Goal: Transaction & Acquisition: Obtain resource

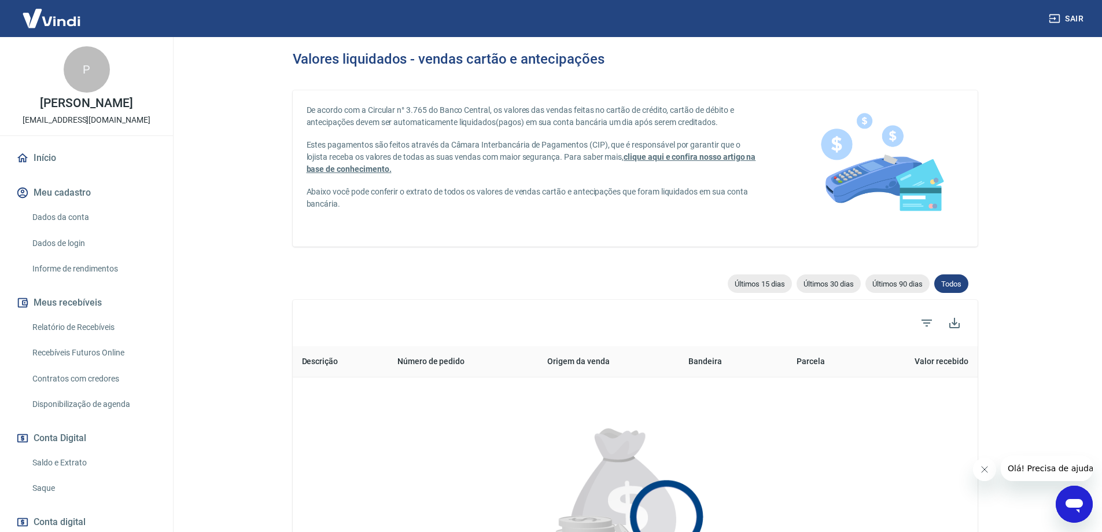
click at [74, 339] on link "Relatório de Recebíveis" at bounding box center [93, 327] width 131 height 24
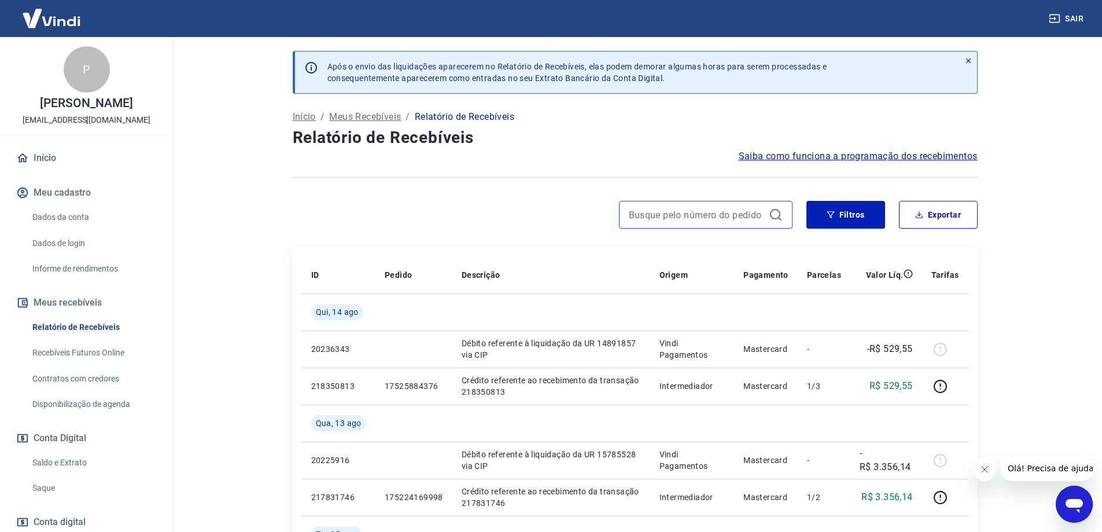
click at [692, 212] on input at bounding box center [696, 214] width 135 height 17
click at [863, 212] on button "Filtros" at bounding box center [845, 215] width 79 height 28
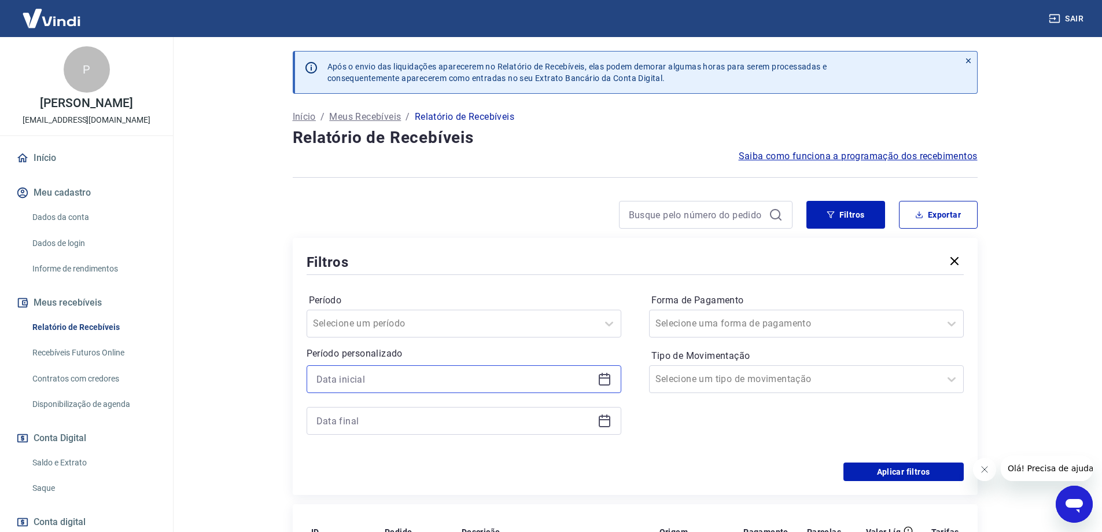
click at [364, 373] on input at bounding box center [454, 378] width 277 height 17
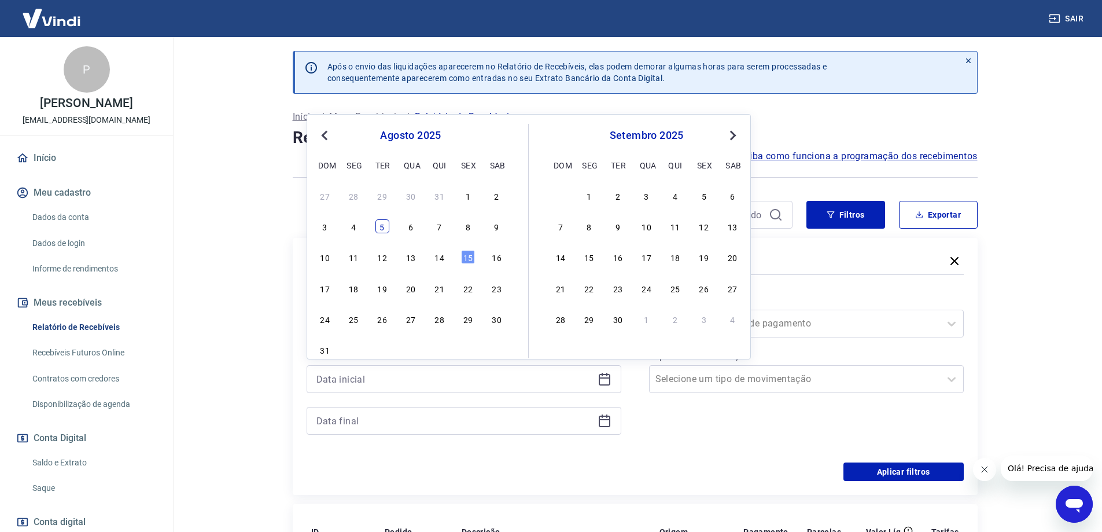
click at [381, 226] on div "5" at bounding box center [382, 226] width 14 height 14
type input "05/08/2025"
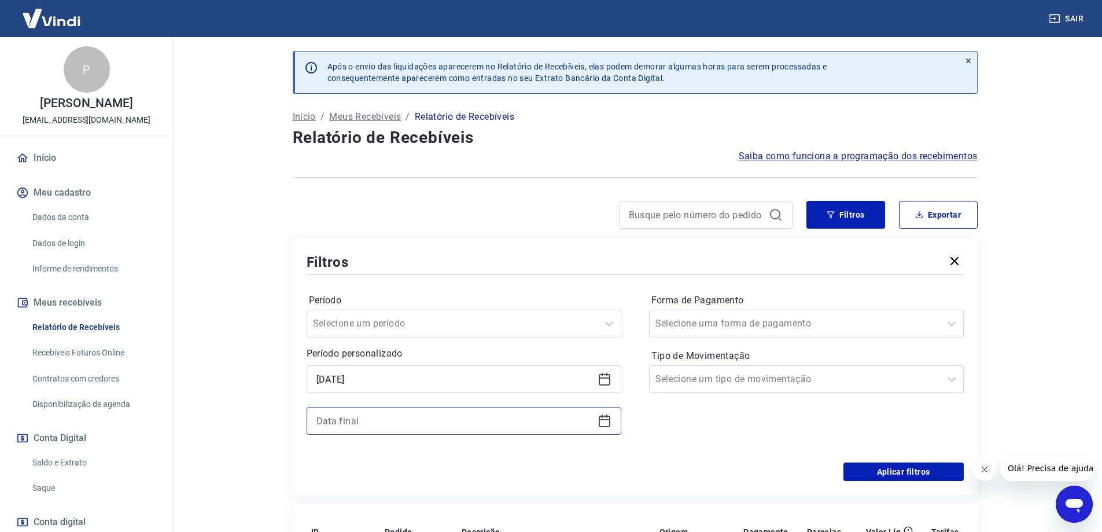
click at [348, 423] on input at bounding box center [454, 420] width 277 height 17
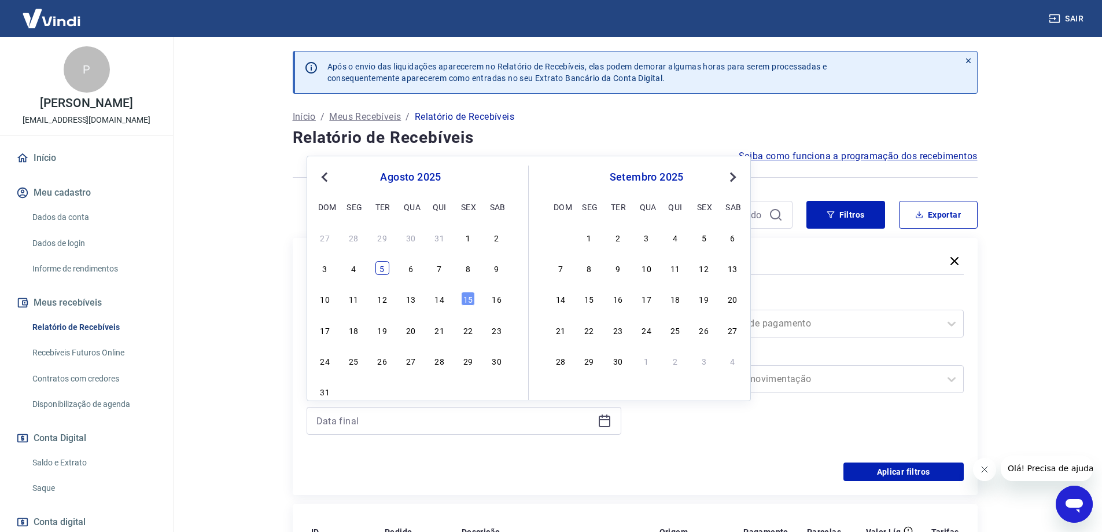
click at [380, 268] on div "5" at bounding box center [382, 268] width 14 height 14
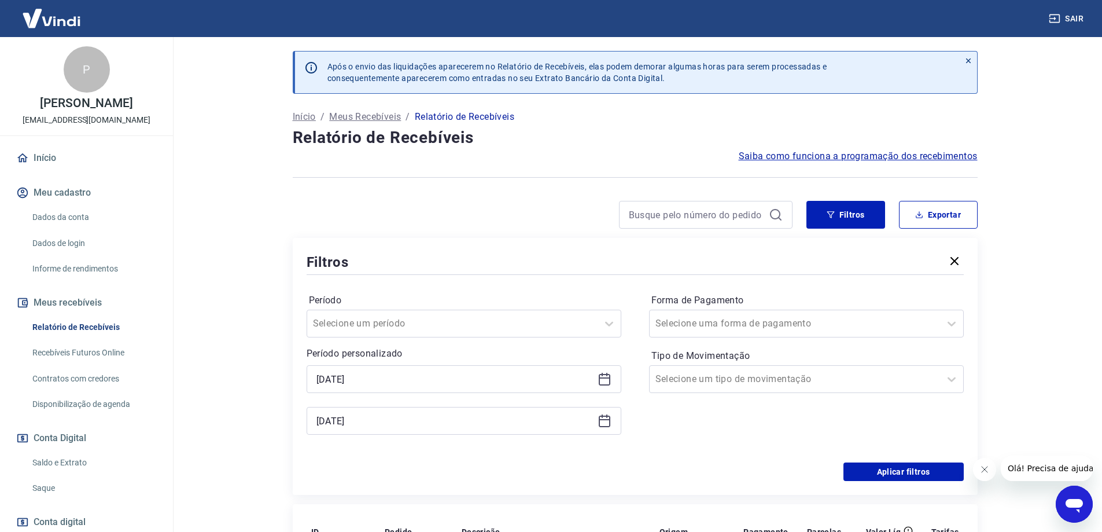
type input "05/08/2025"
click at [849, 204] on button "Filtros" at bounding box center [845, 215] width 79 height 28
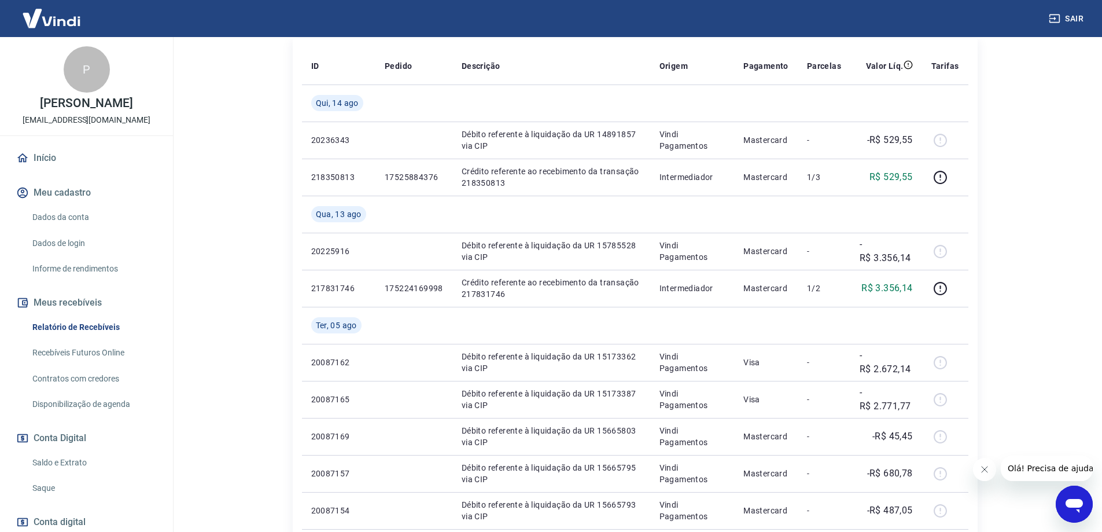
scroll to position [109, 0]
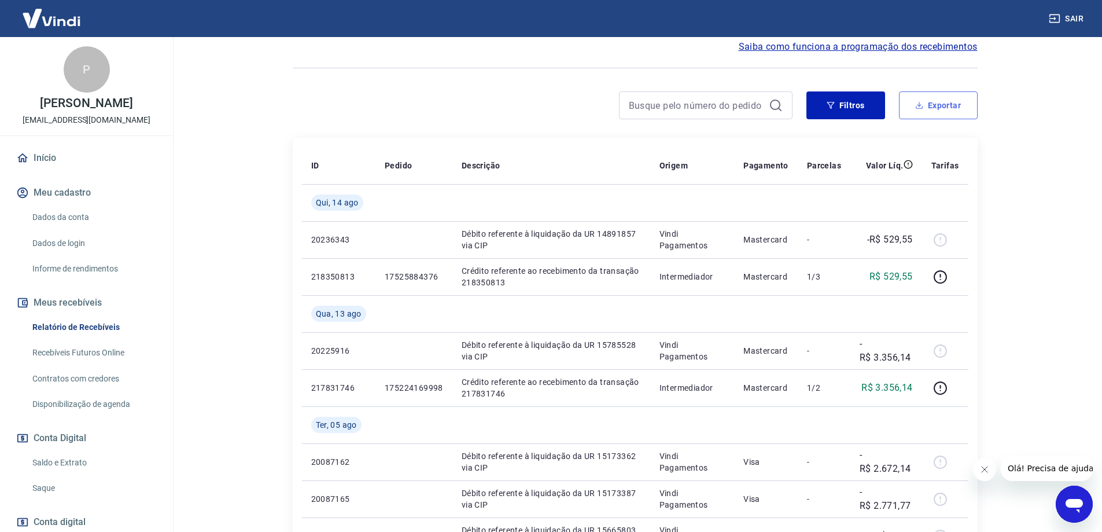
click at [935, 106] on button "Exportar" at bounding box center [938, 105] width 79 height 28
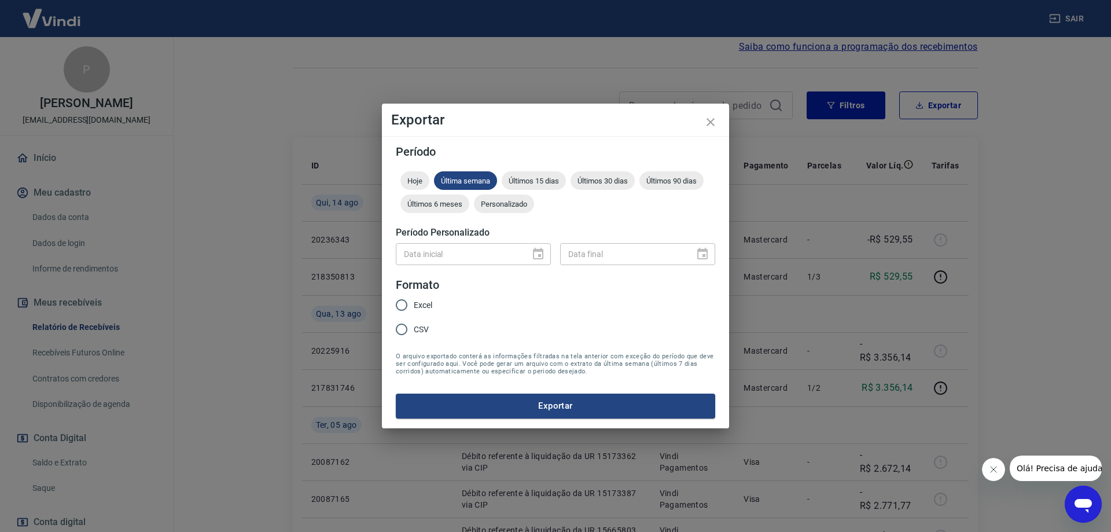
click at [400, 301] on input "Excel" at bounding box center [401, 305] width 24 height 24
radio input "true"
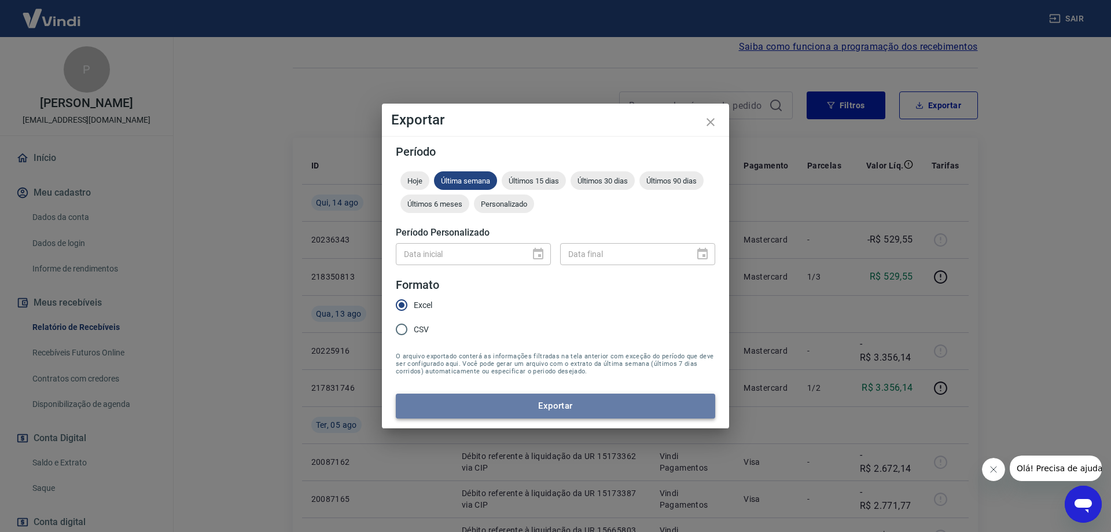
click at [543, 402] on button "Exportar" at bounding box center [555, 405] width 319 height 24
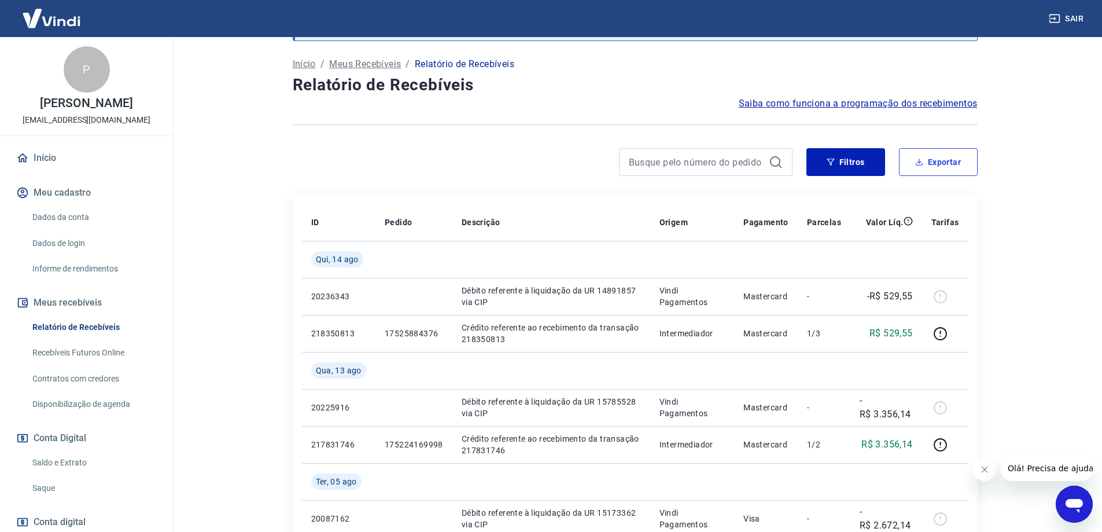
scroll to position [0, 0]
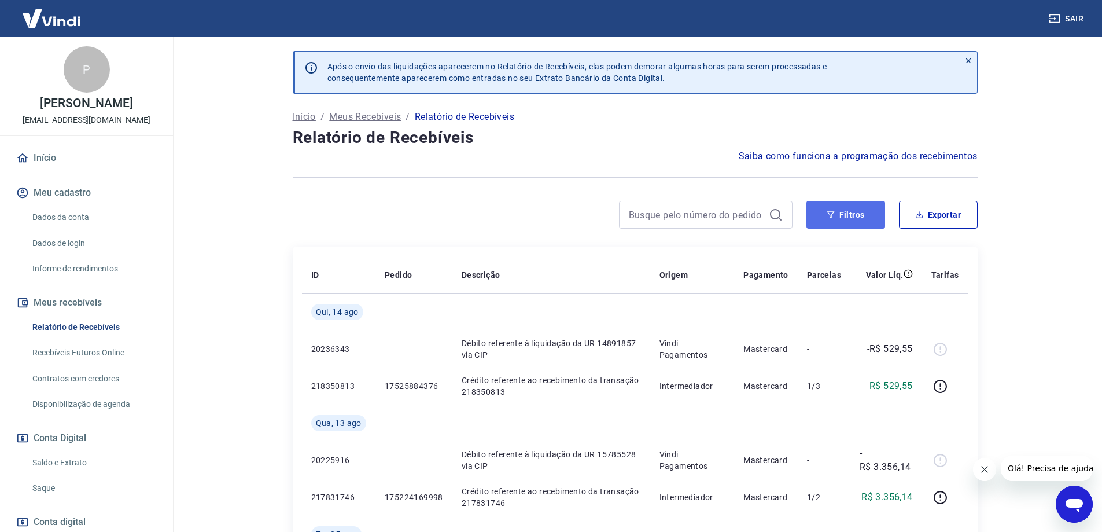
click at [846, 217] on button "Filtros" at bounding box center [845, 215] width 79 height 28
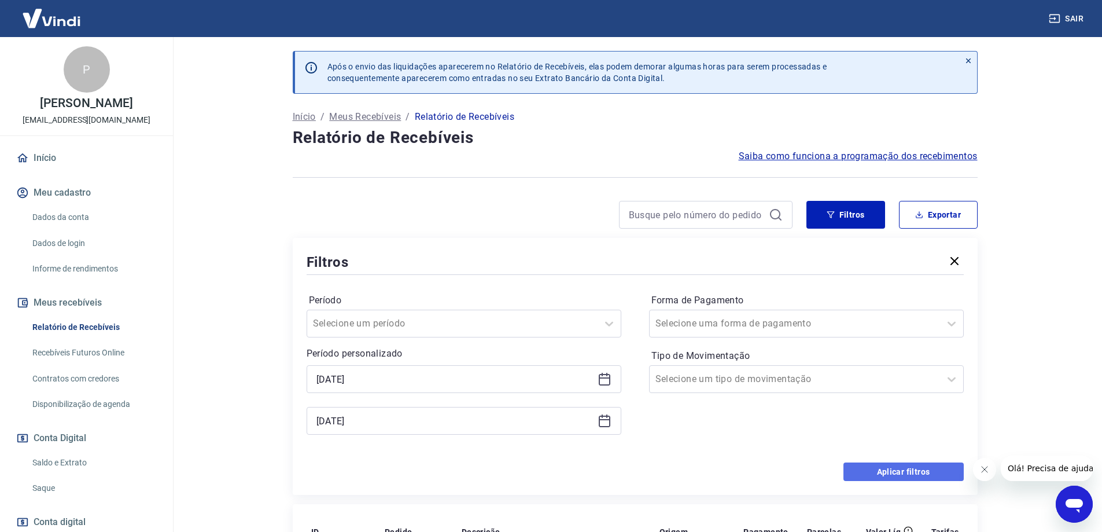
click at [907, 472] on button "Aplicar filtros" at bounding box center [904, 471] width 120 height 19
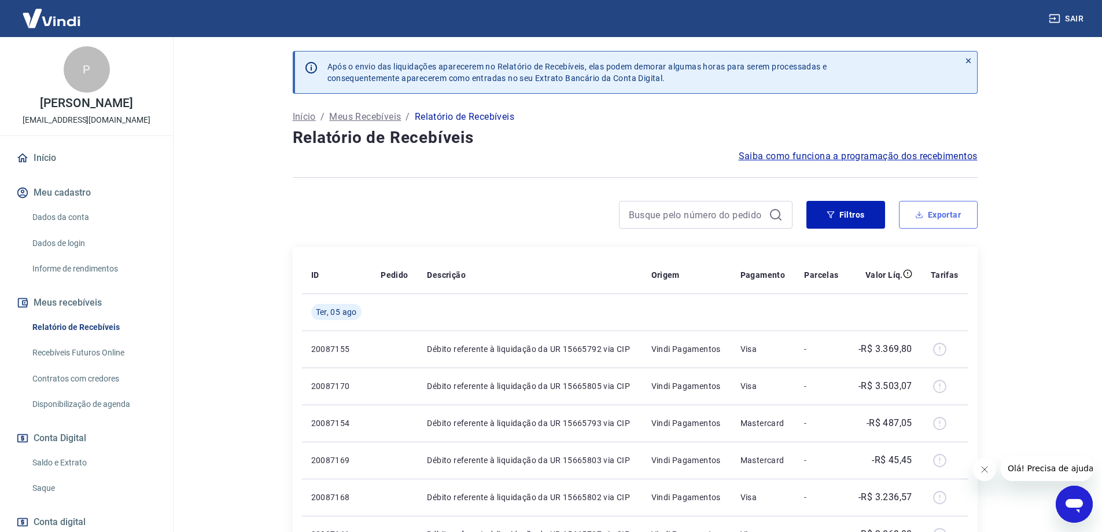
click at [940, 216] on button "Exportar" at bounding box center [938, 215] width 79 height 28
type input "05/08/2025"
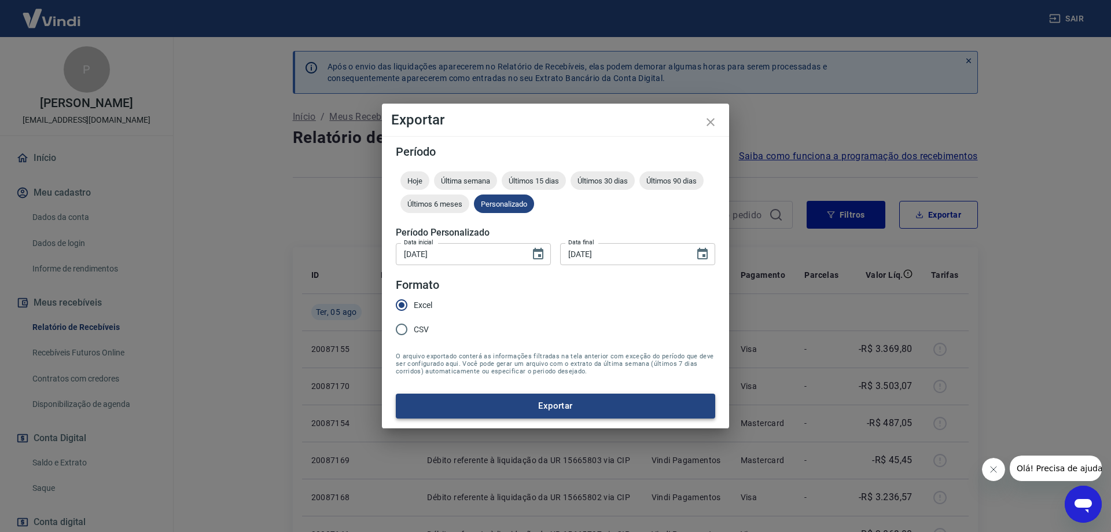
click at [544, 407] on button "Exportar" at bounding box center [555, 405] width 319 height 24
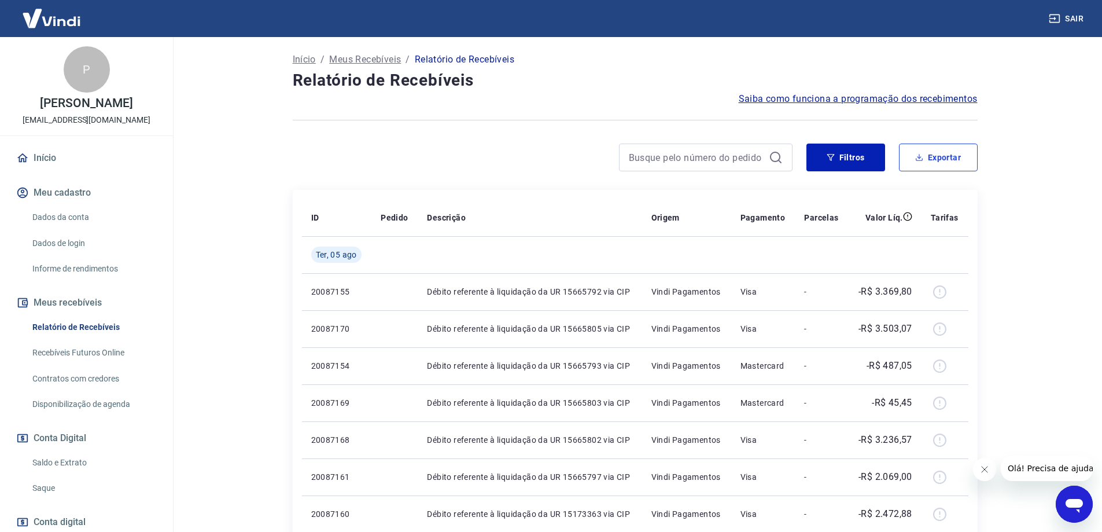
scroll to position [58, 0]
click at [50, 168] on link "Início" at bounding box center [86, 157] width 145 height 25
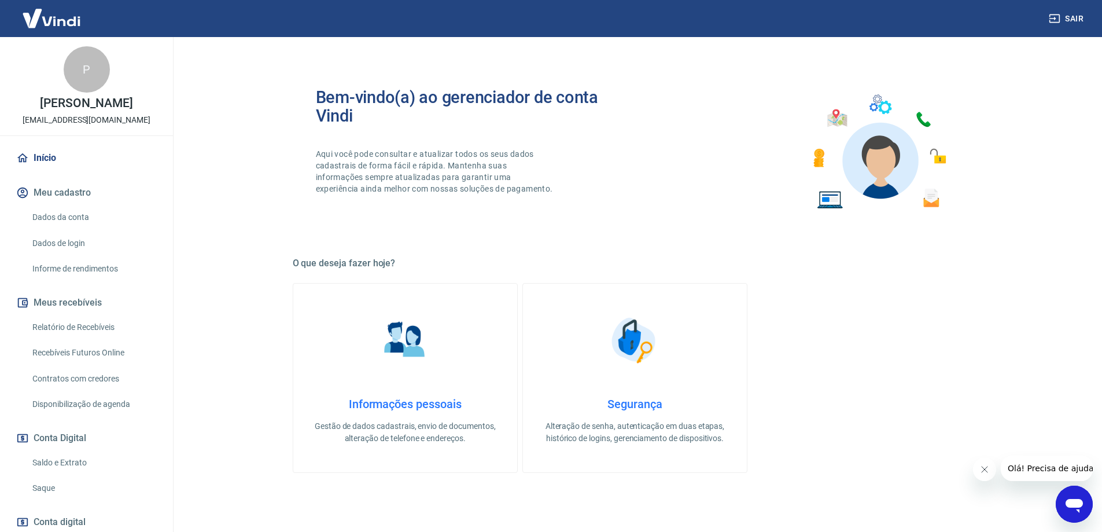
click at [67, 229] on link "Dados da conta" at bounding box center [93, 217] width 131 height 24
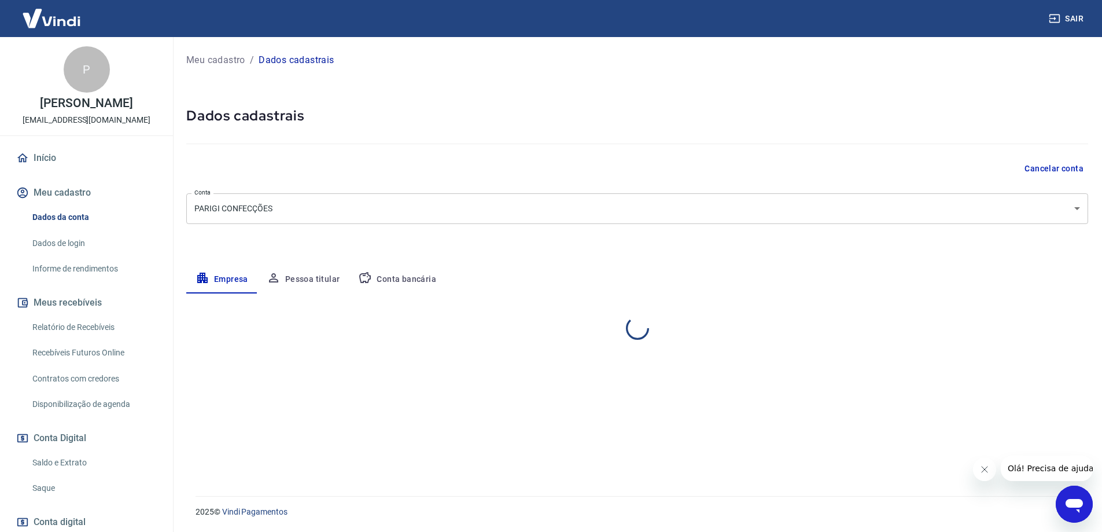
select select "SC"
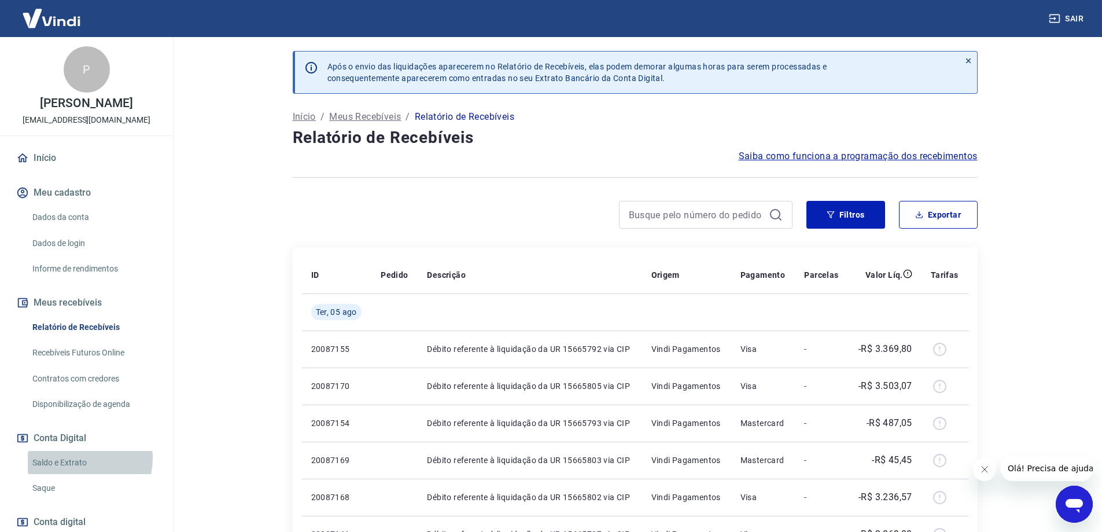
click at [79, 470] on link "Saldo e Extrato" at bounding box center [93, 463] width 131 height 24
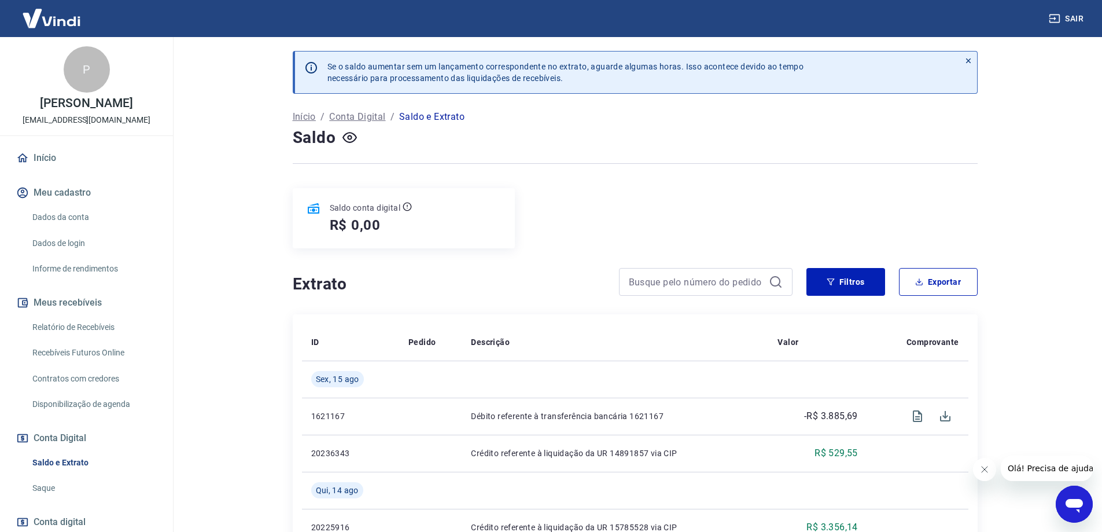
click at [39, 165] on link "Início" at bounding box center [86, 157] width 145 height 25
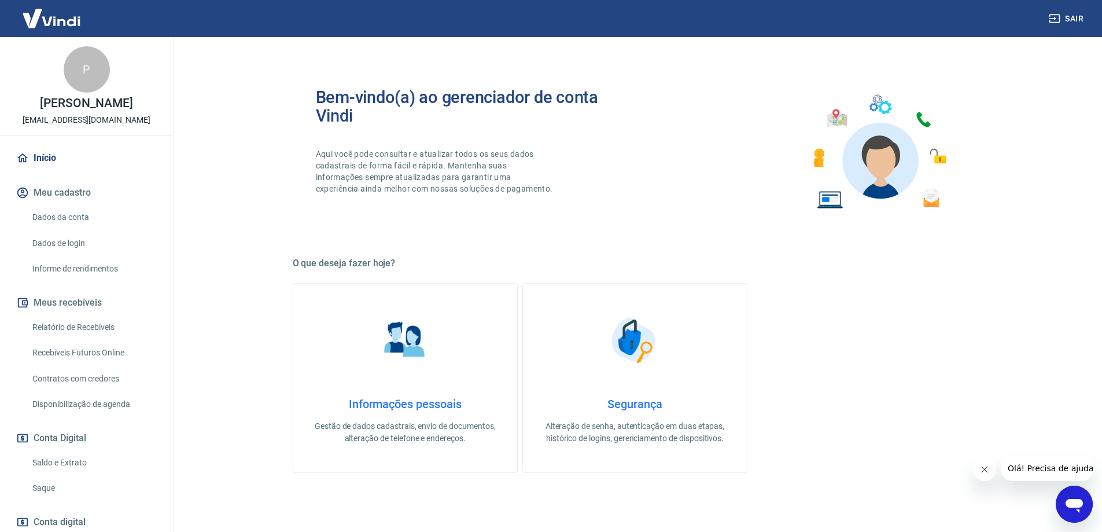
click at [58, 201] on button "Meu cadastro" at bounding box center [86, 192] width 145 height 25
click at [68, 336] on link "Relatório de Recebíveis" at bounding box center [93, 327] width 131 height 24
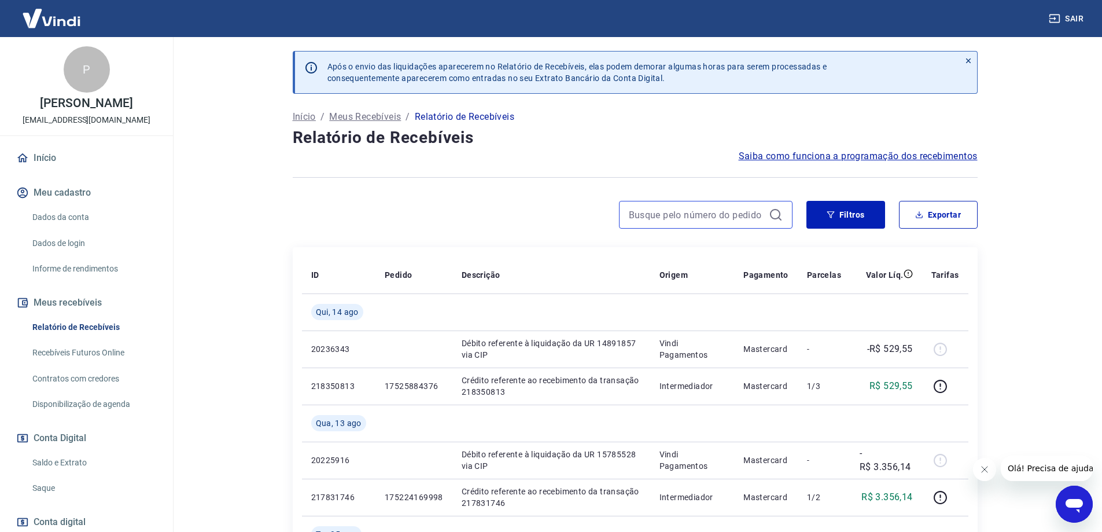
click at [720, 209] on input at bounding box center [696, 214] width 135 height 17
click at [844, 216] on button "Filtros" at bounding box center [845, 215] width 79 height 28
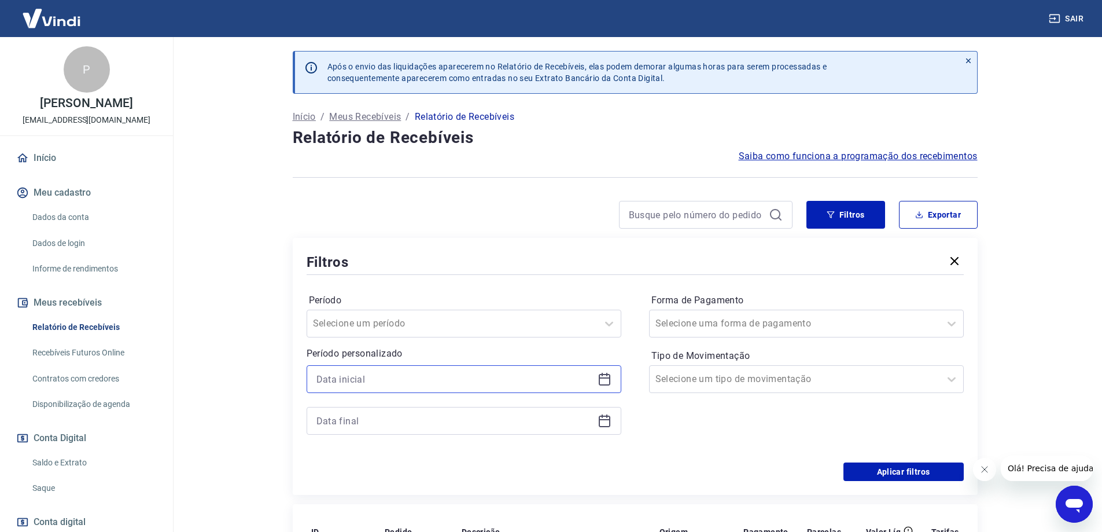
click at [415, 381] on input at bounding box center [454, 378] width 277 height 17
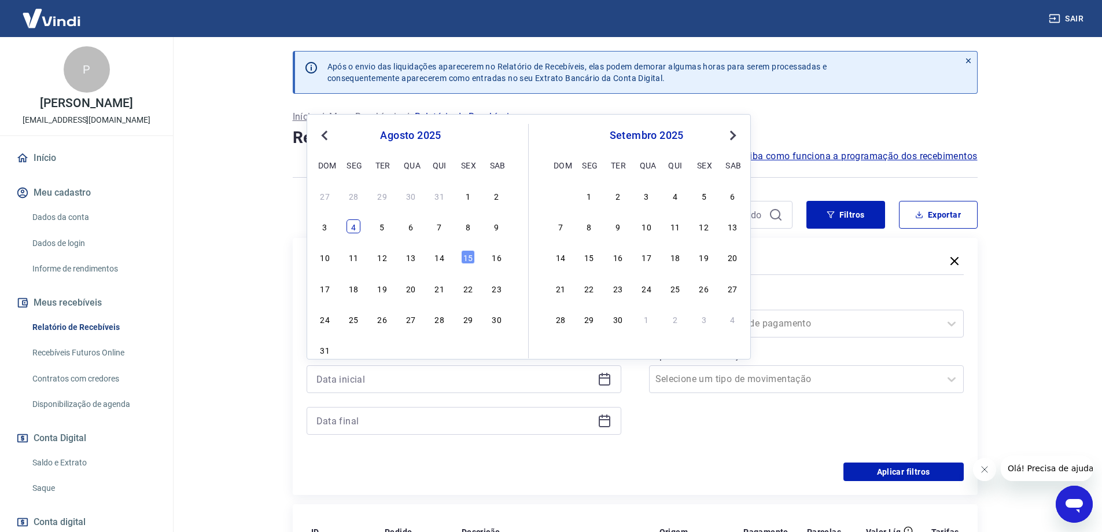
click at [357, 228] on div "4" at bounding box center [354, 226] width 14 height 14
type input "04/08/2025"
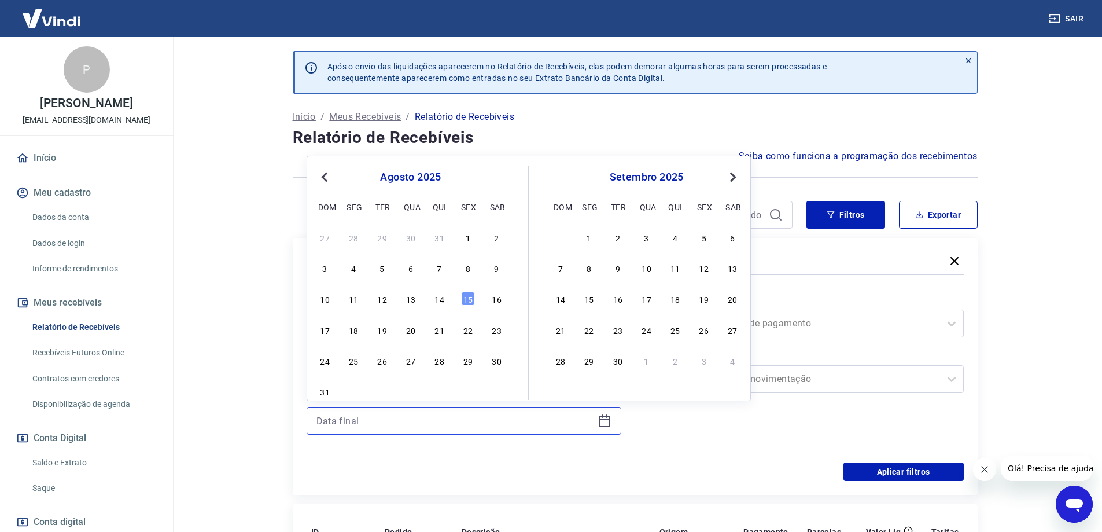
click at [330, 419] on input at bounding box center [454, 420] width 277 height 17
click at [359, 269] on div "4" at bounding box center [354, 268] width 14 height 14
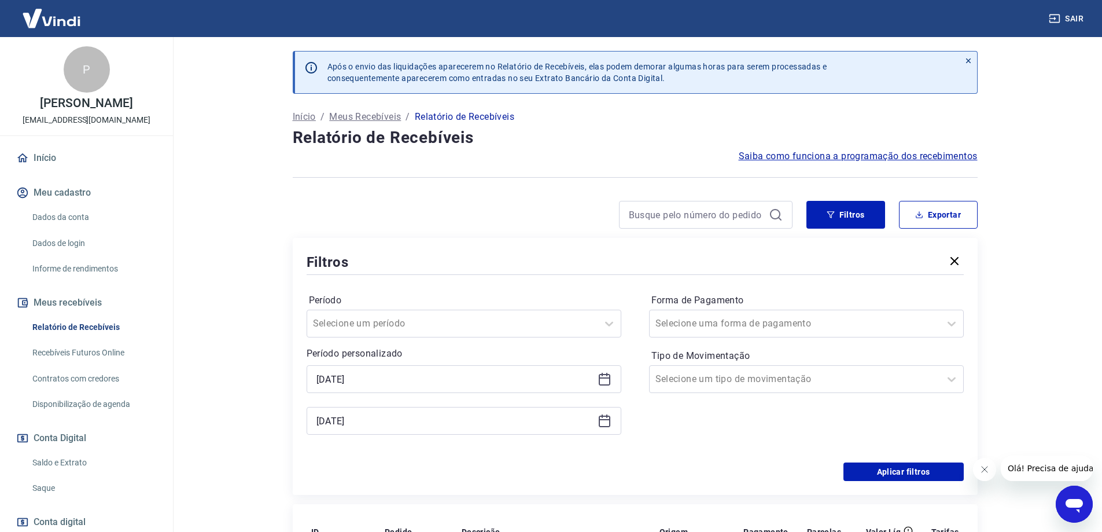
type input "04/08/2025"
click at [359, 269] on div "Filtros" at bounding box center [635, 262] width 657 height 20
click at [859, 217] on button "Filtros" at bounding box center [845, 215] width 79 height 28
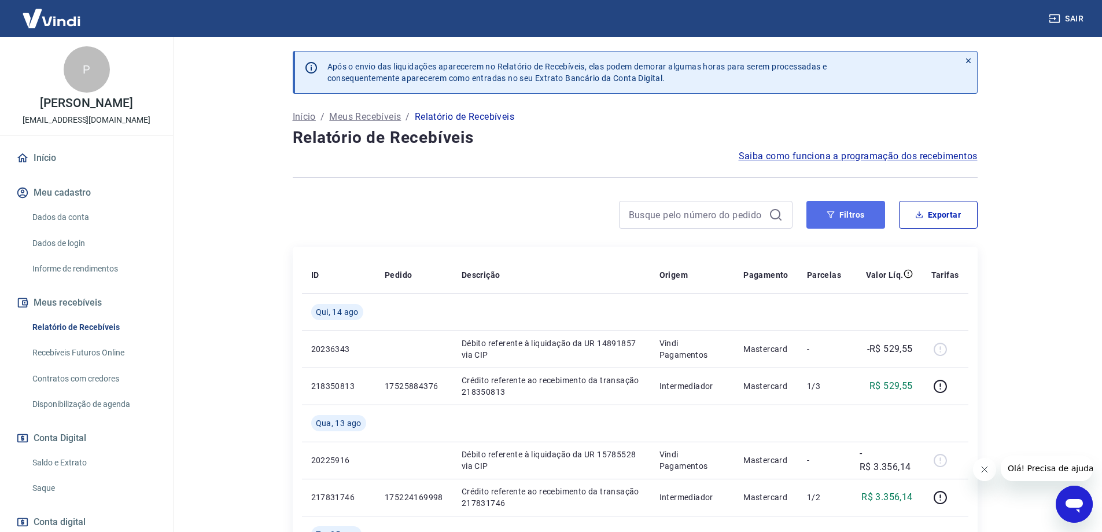
click at [849, 213] on button "Filtros" at bounding box center [845, 215] width 79 height 28
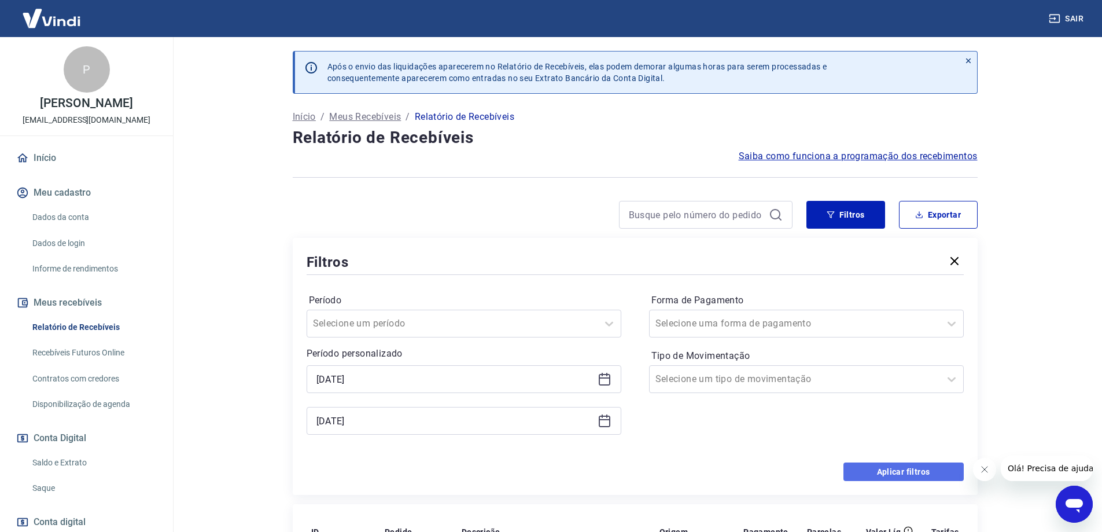
click at [880, 472] on button "Aplicar filtros" at bounding box center [904, 471] width 120 height 19
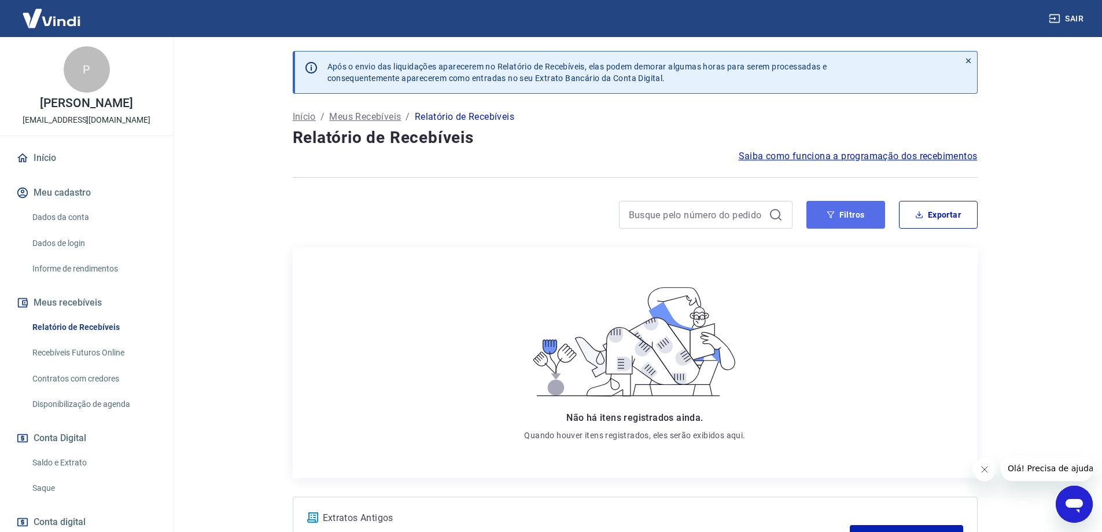
click at [835, 215] on button "Filtros" at bounding box center [845, 215] width 79 height 28
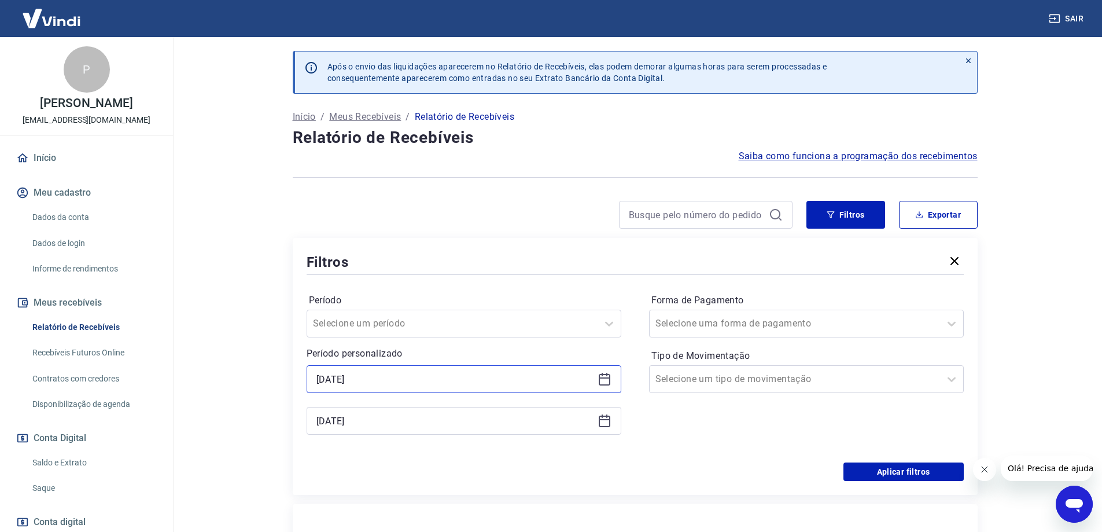
click at [399, 377] on input "04/08/2025" at bounding box center [454, 378] width 277 height 17
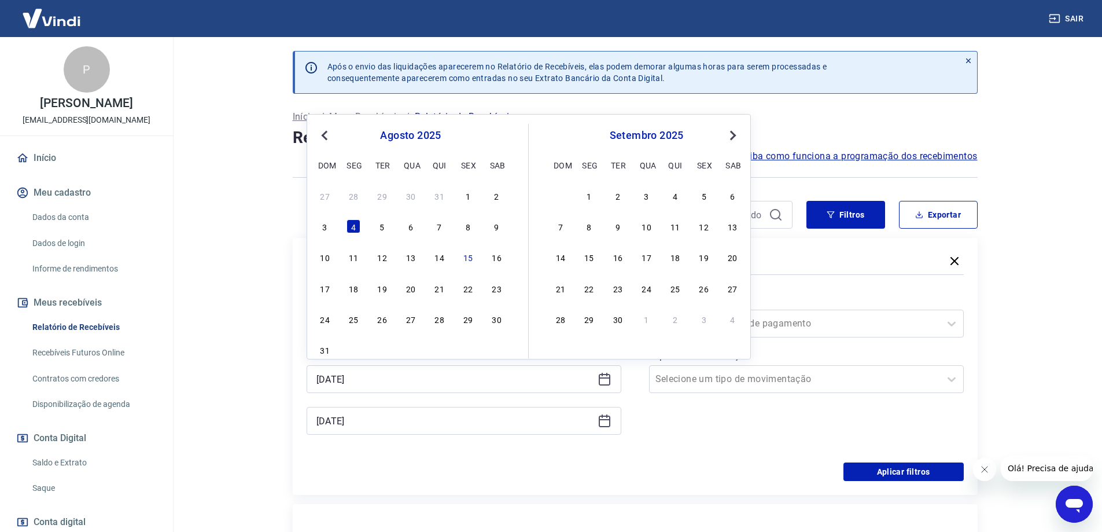
click at [326, 135] on span "Previous Month" at bounding box center [326, 134] width 0 height 13
click at [380, 193] on div "1" at bounding box center [382, 196] width 14 height 14
type input "01/07/2025"
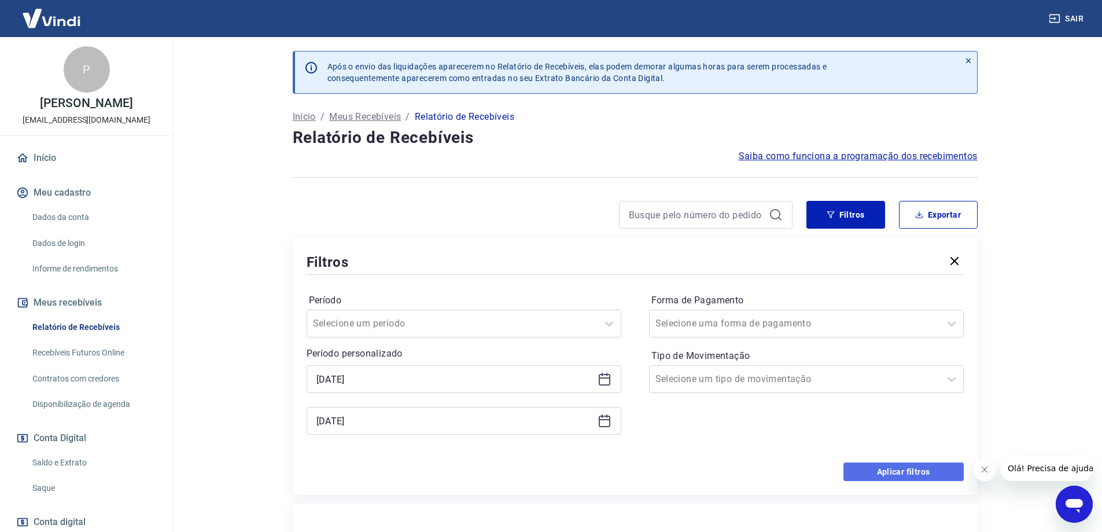
click at [884, 467] on button "Aplicar filtros" at bounding box center [904, 471] width 120 height 19
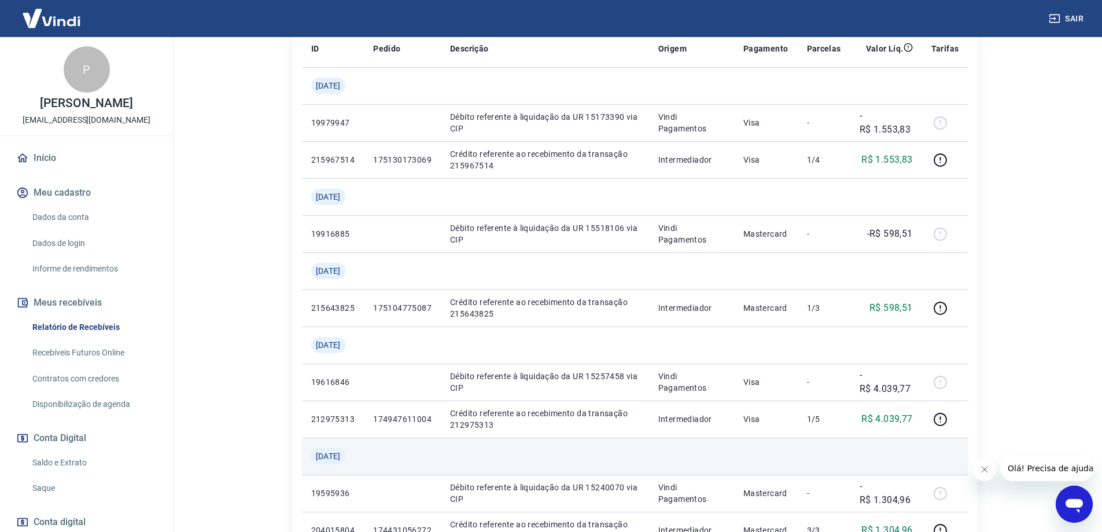
scroll to position [116, 0]
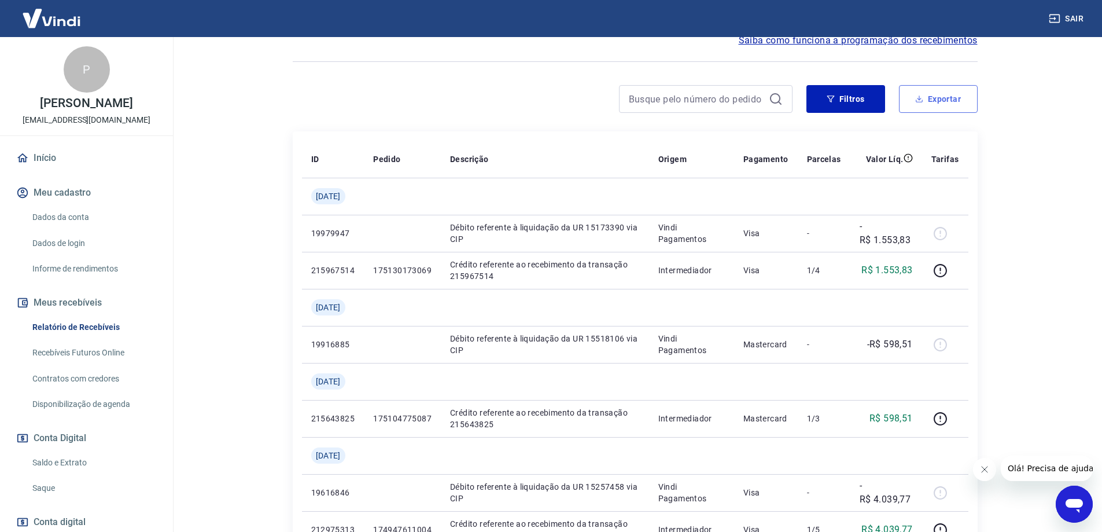
click at [940, 98] on button "Exportar" at bounding box center [938, 99] width 79 height 28
type input "01/07/2025"
type input "04/08/2025"
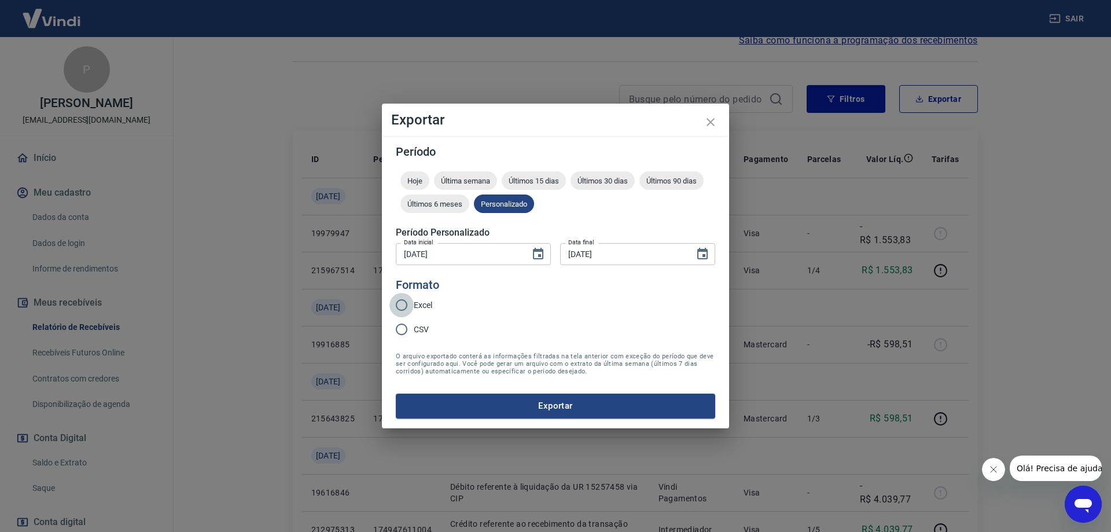
click at [400, 305] on input "Excel" at bounding box center [401, 305] width 24 height 24
radio input "true"
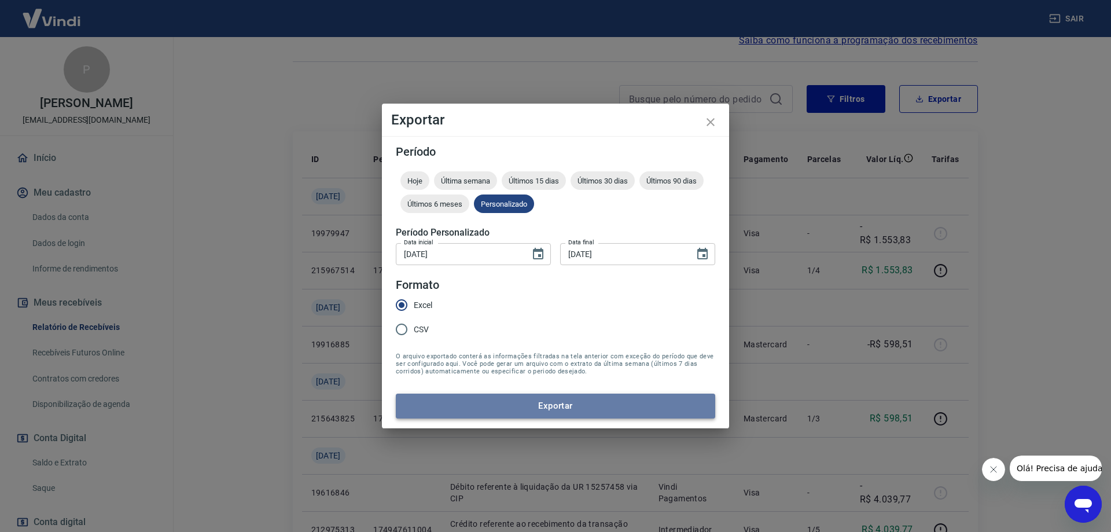
click at [547, 404] on button "Exportar" at bounding box center [555, 405] width 319 height 24
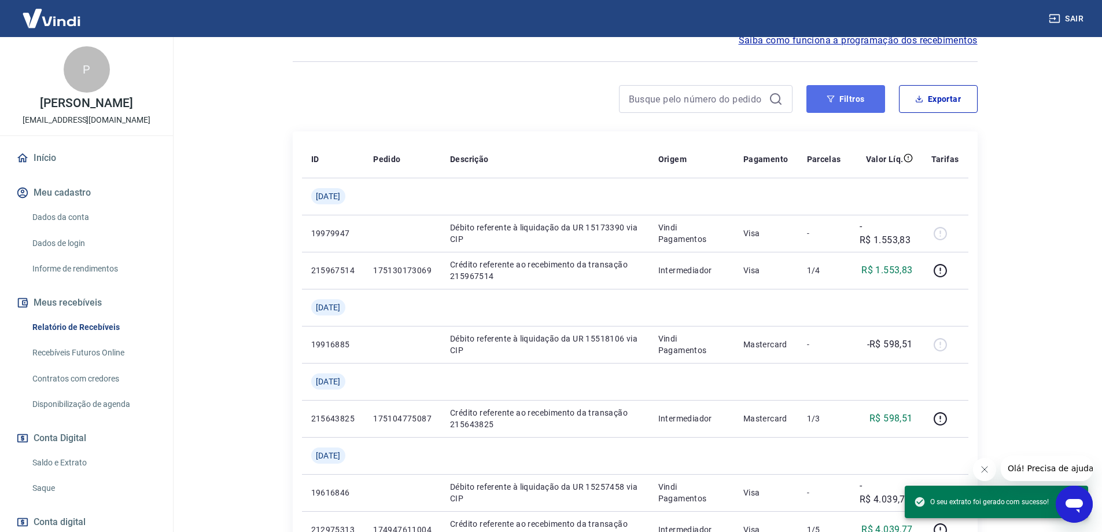
click at [859, 94] on button "Filtros" at bounding box center [845, 99] width 79 height 28
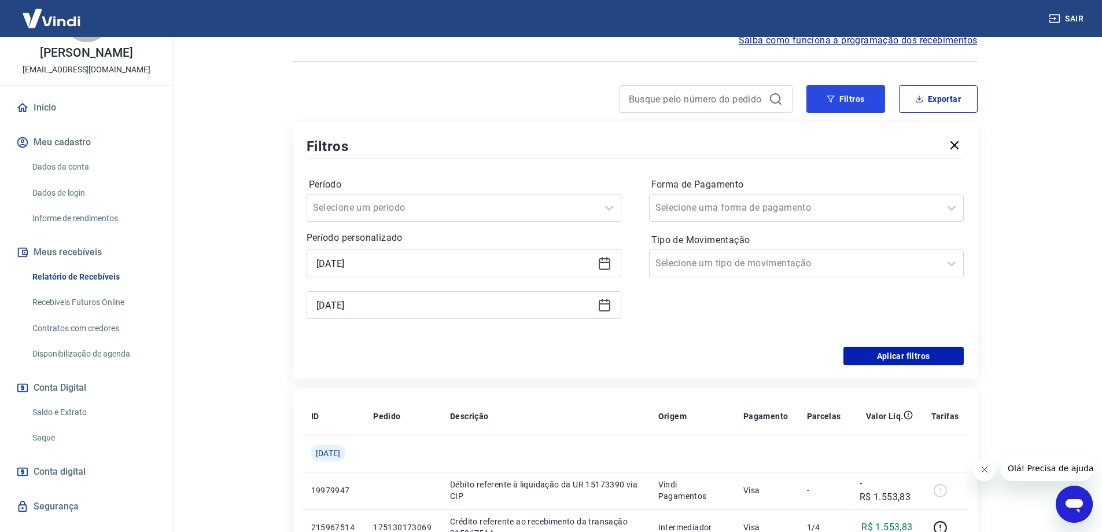
scroll to position [0, 0]
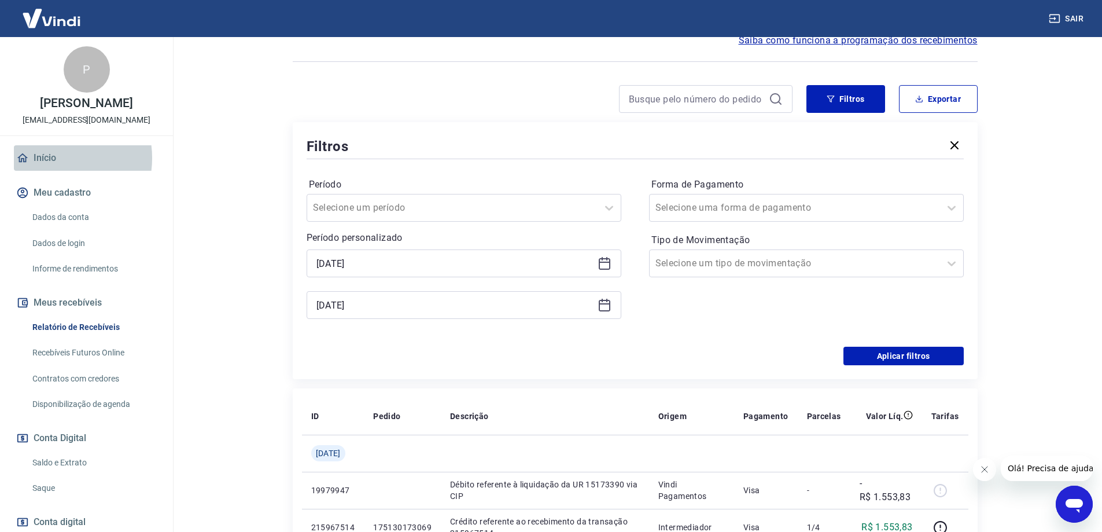
click at [53, 170] on link "Início" at bounding box center [86, 157] width 145 height 25
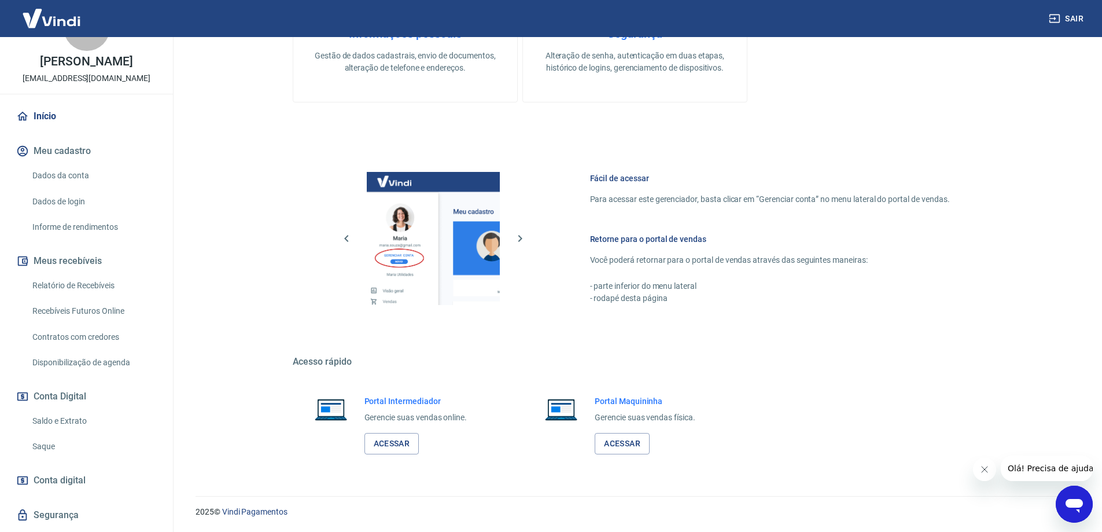
scroll to position [84, 0]
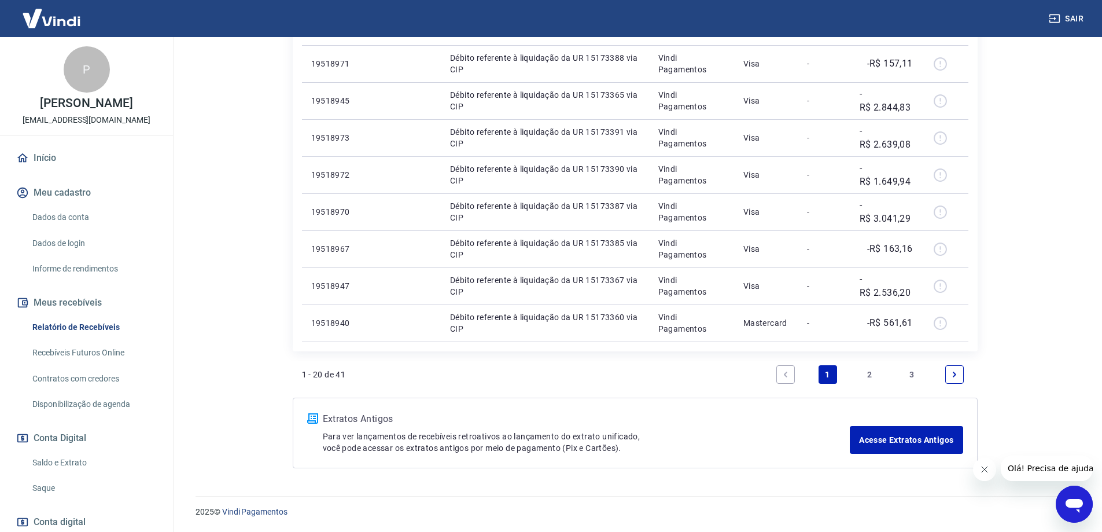
click at [98, 107] on p "Paulo Widner Grossenbacher" at bounding box center [86, 103] width 93 height 12
click at [82, 56] on div "P" at bounding box center [87, 69] width 46 height 46
click at [82, 66] on div "P" at bounding box center [87, 69] width 46 height 46
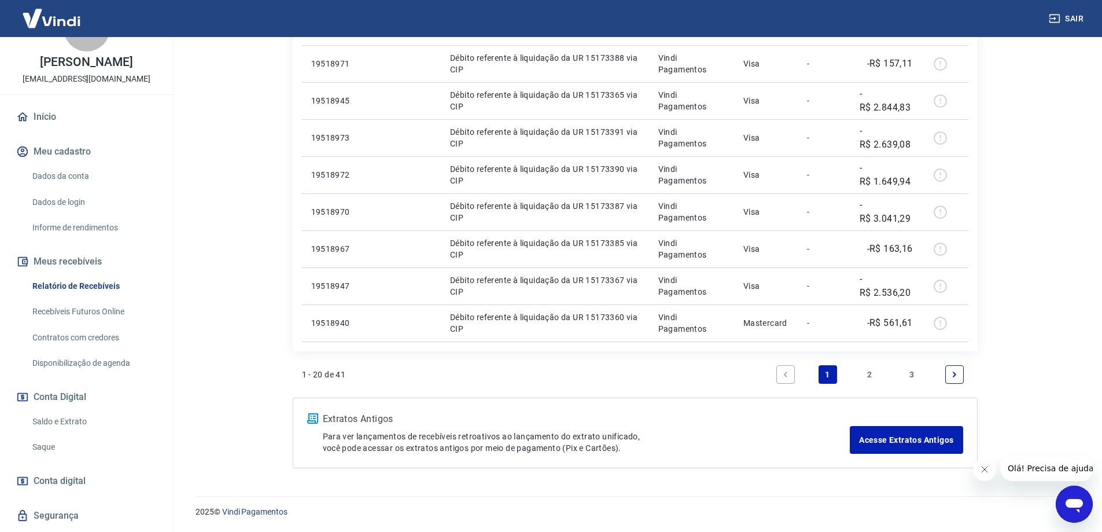
scroll to position [84, 0]
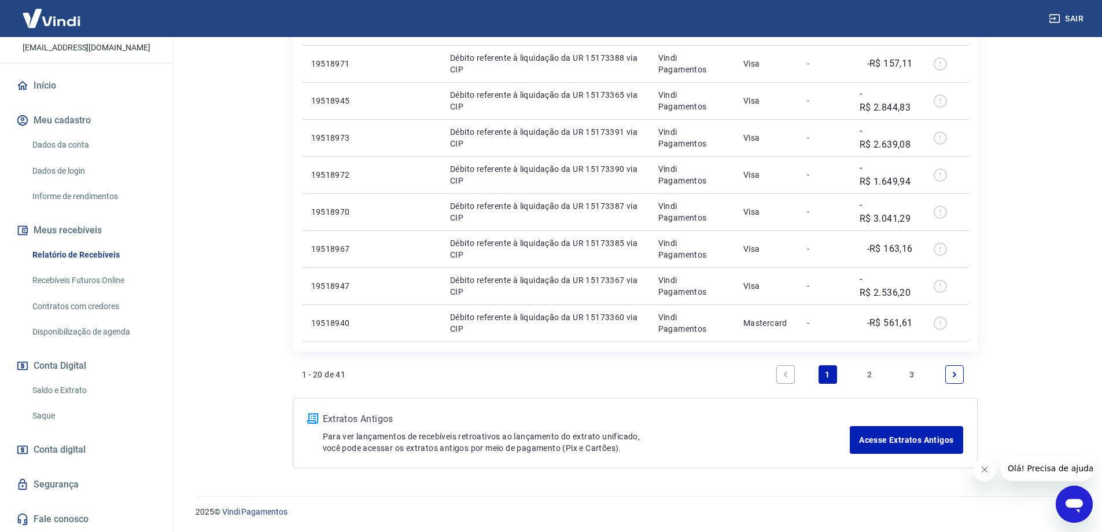
click at [71, 448] on span "Conta digital" at bounding box center [60, 449] width 52 height 16
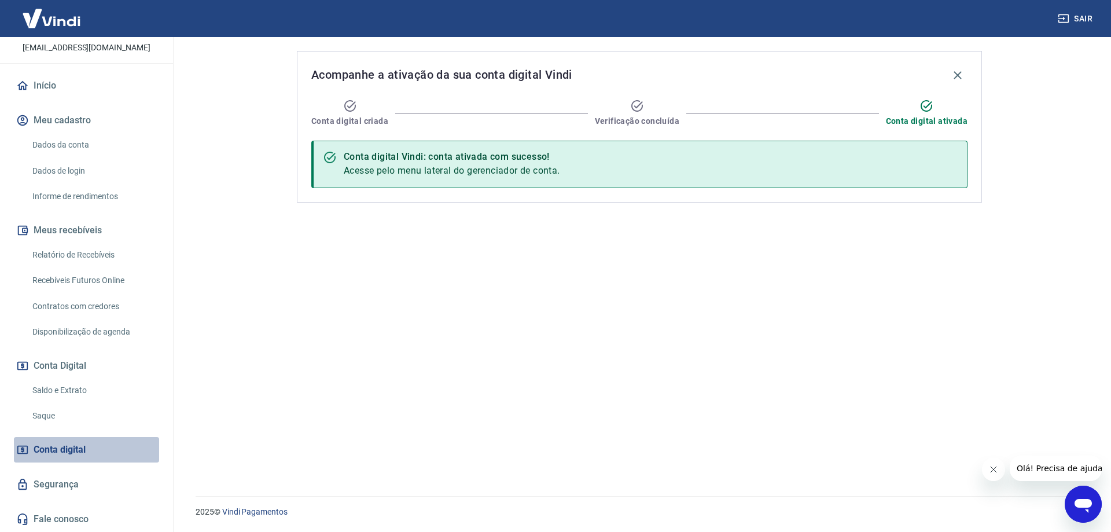
click at [105, 437] on link "Conta digital" at bounding box center [86, 449] width 145 height 25
click at [122, 387] on link "Saldo e Extrato" at bounding box center [93, 390] width 131 height 24
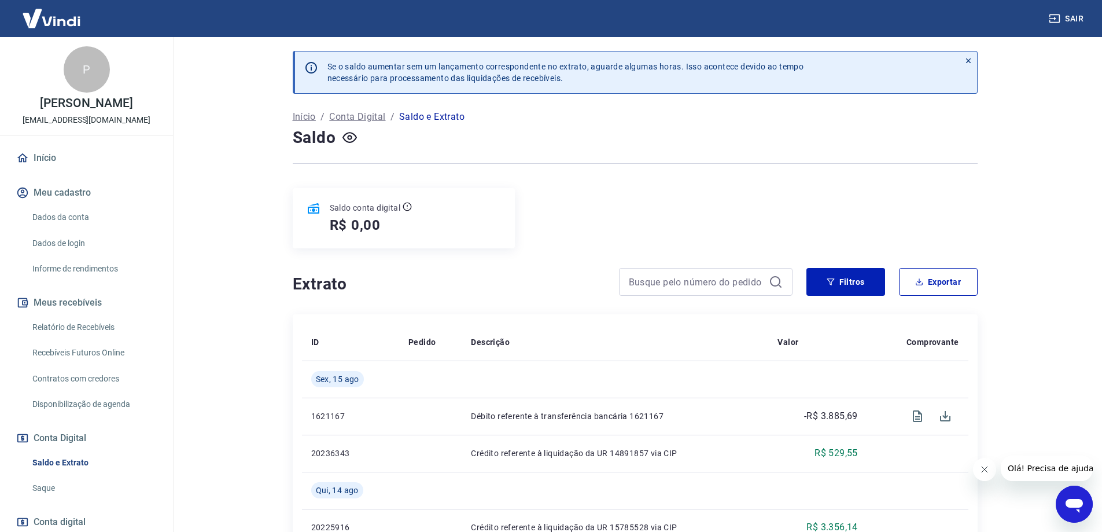
click at [48, 171] on link "Início" at bounding box center [86, 157] width 145 height 25
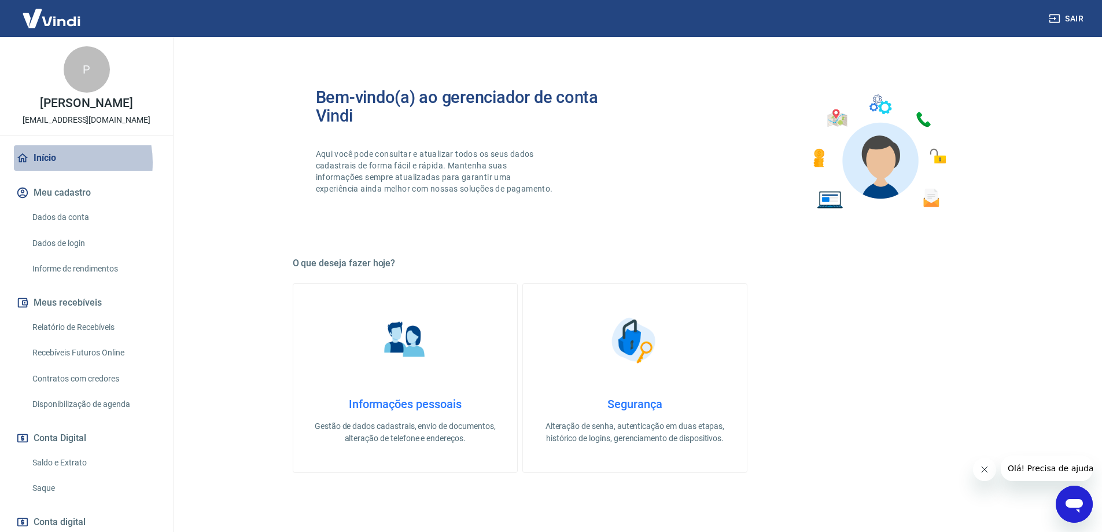
click at [48, 171] on link "Início" at bounding box center [86, 157] width 145 height 25
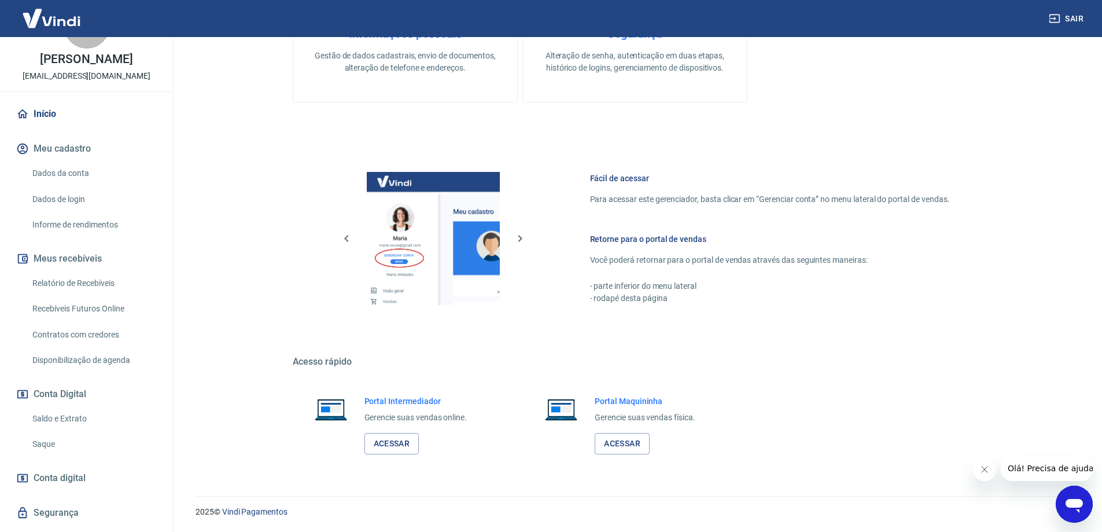
scroll to position [84, 0]
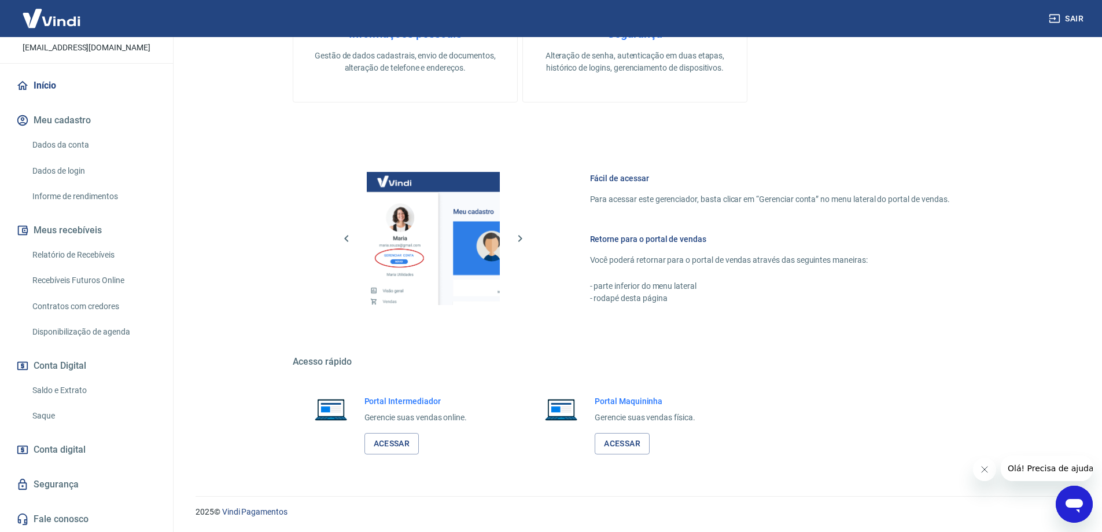
click at [68, 252] on link "Relatório de Recebíveis" at bounding box center [93, 255] width 131 height 24
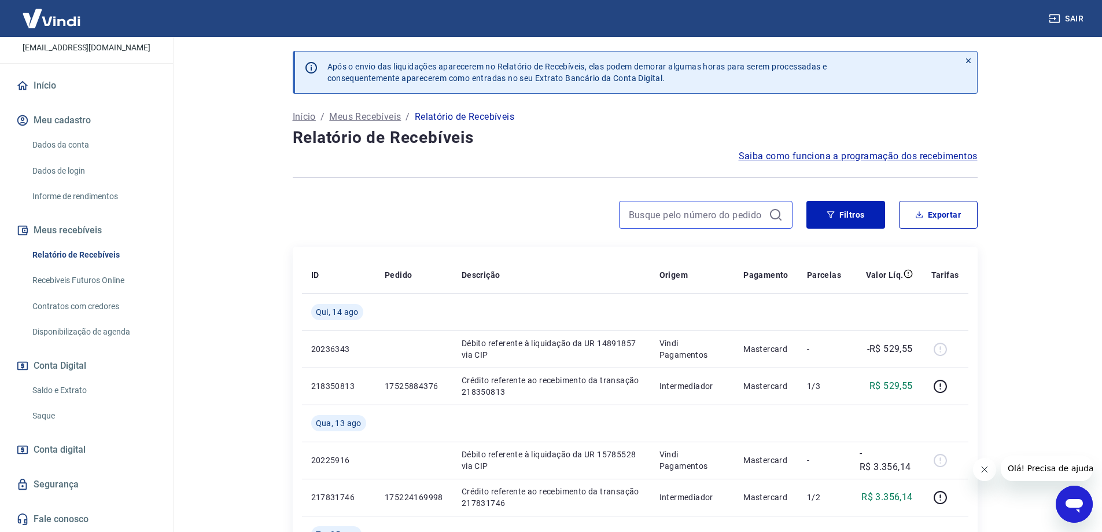
click at [664, 206] on input at bounding box center [696, 214] width 135 height 17
click at [664, 206] on input "220161312" at bounding box center [696, 214] width 135 height 17
click at [682, 216] on input "312" at bounding box center [696, 214] width 135 height 17
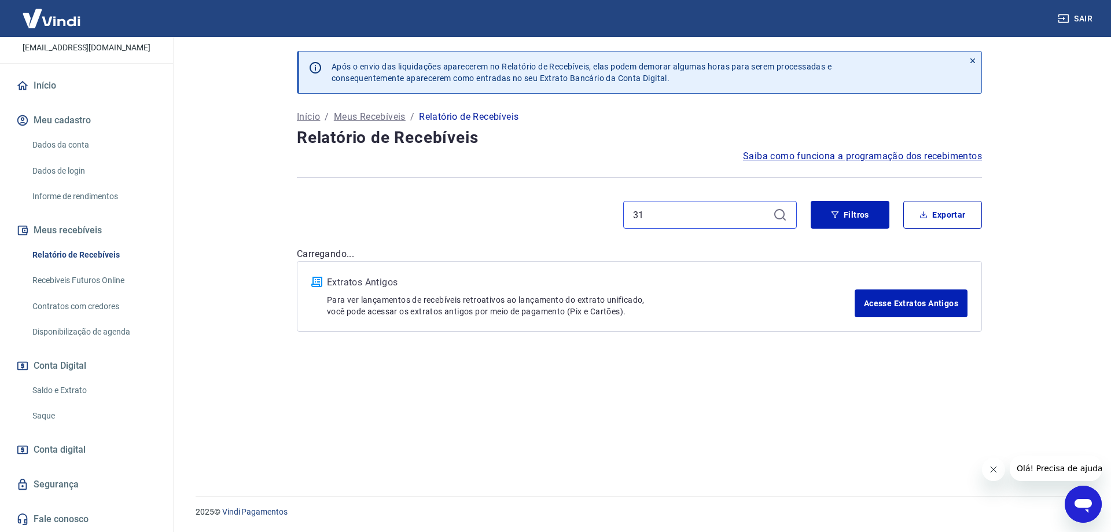
type input "3"
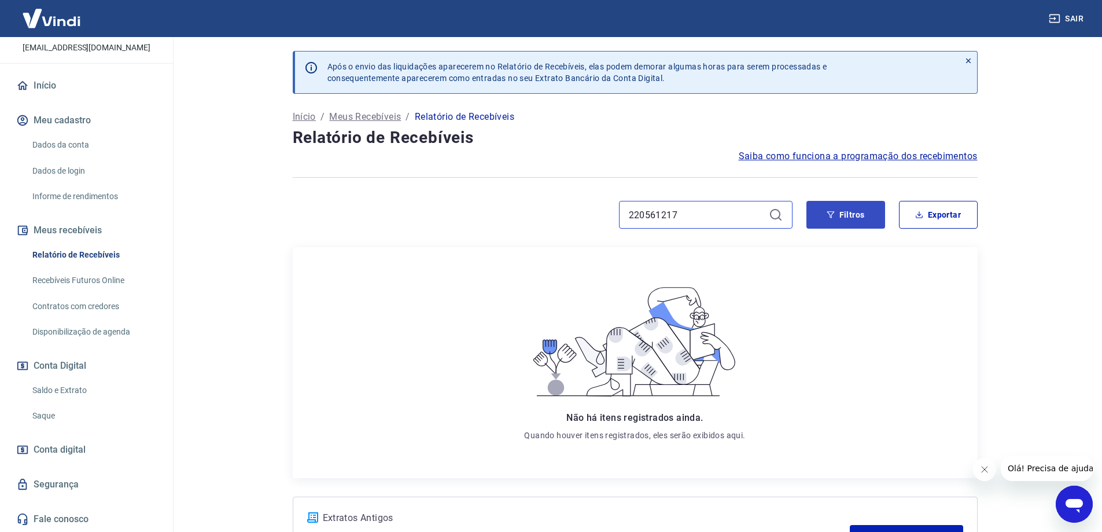
type input "220561217"
click at [859, 214] on button "Filtros" at bounding box center [845, 215] width 79 height 28
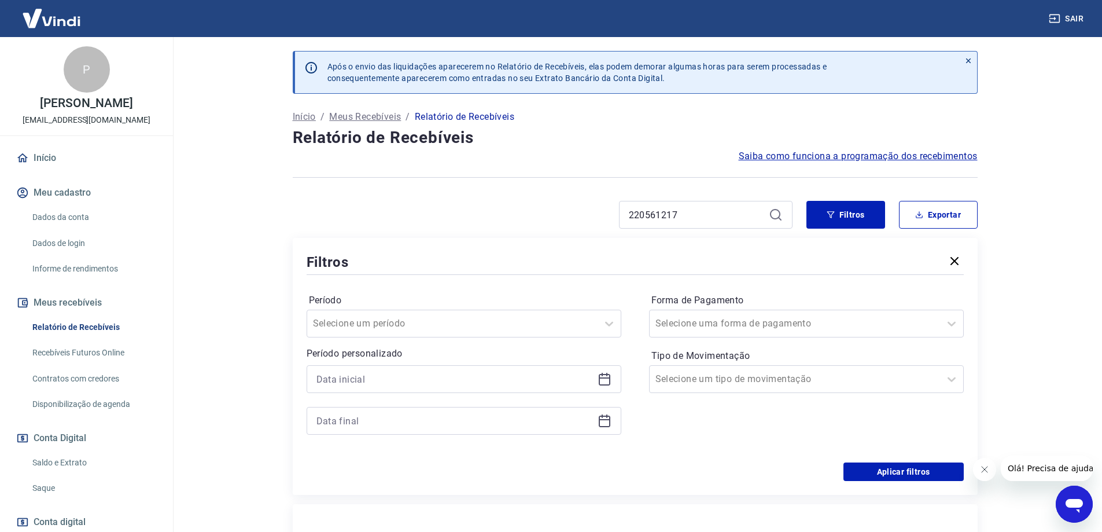
click at [303, 120] on p "Início" at bounding box center [304, 117] width 23 height 14
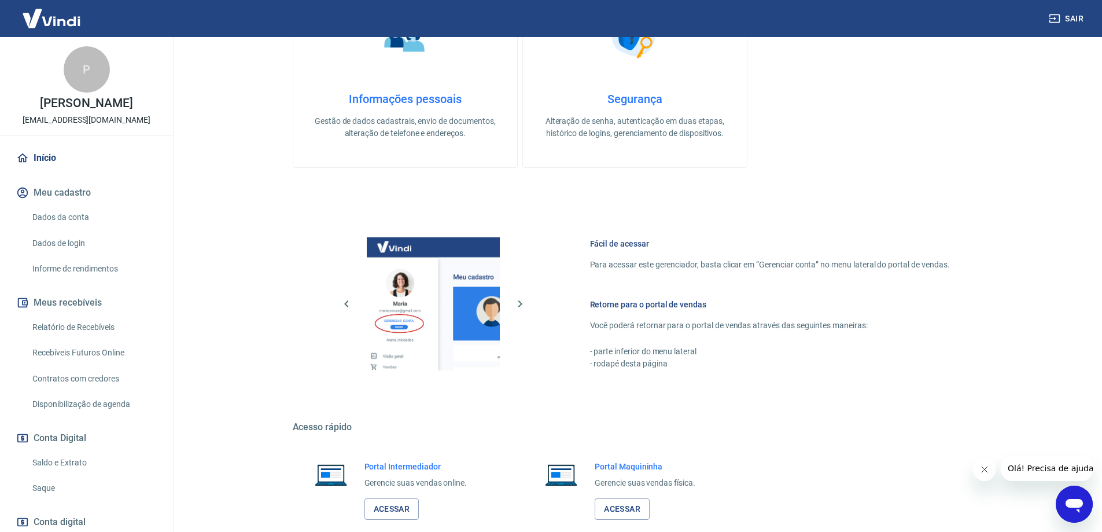
scroll to position [370, 0]
